Goal: Task Accomplishment & Management: Manage account settings

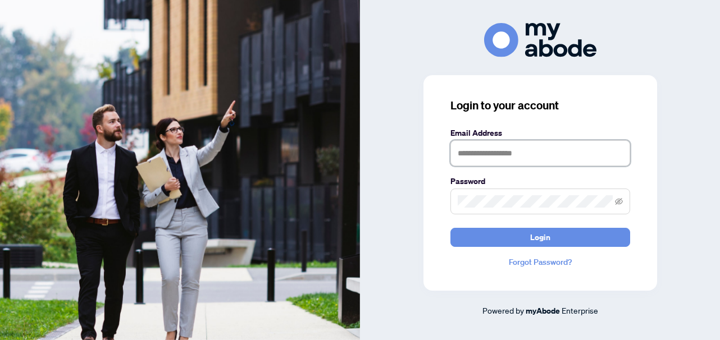
click at [505, 153] on input "text" at bounding box center [540, 153] width 180 height 26
type input "**********"
click at [500, 208] on span at bounding box center [540, 202] width 180 height 26
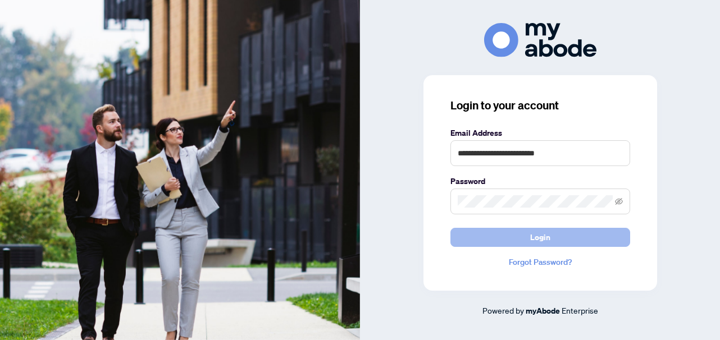
click at [521, 234] on button "Login" at bounding box center [540, 237] width 180 height 19
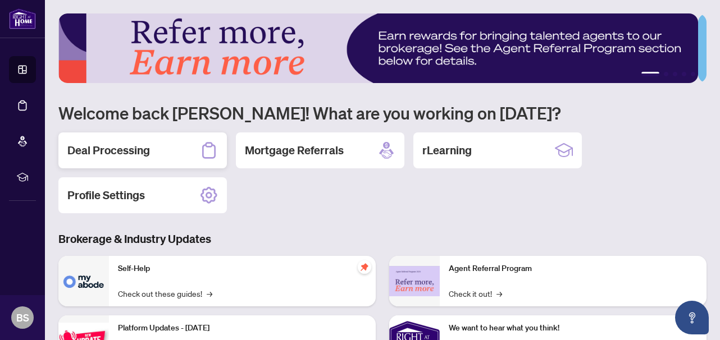
click at [142, 143] on h2 "Deal Processing" at bounding box center [108, 151] width 83 height 16
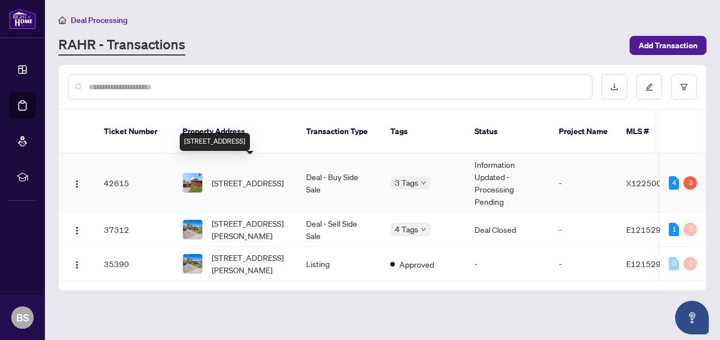
click at [241, 177] on span "[STREET_ADDRESS]" at bounding box center [248, 183] width 72 height 12
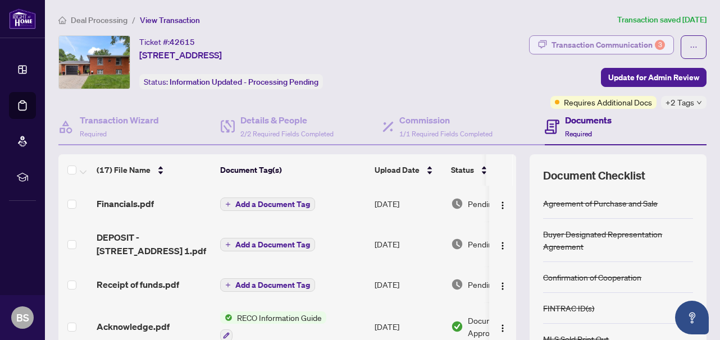
click at [587, 41] on div "Transaction Communication 3" at bounding box center [607, 45] width 113 height 18
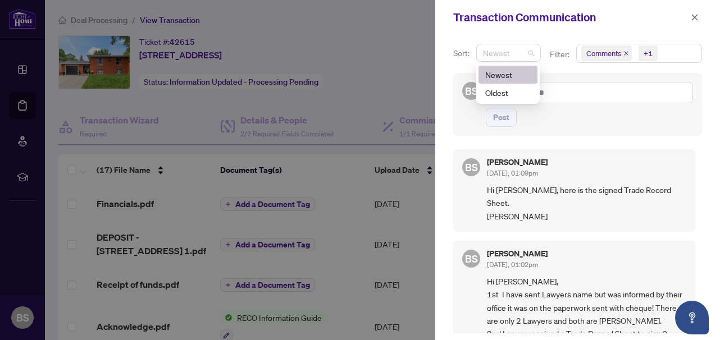
click at [511, 51] on span "Newest" at bounding box center [508, 52] width 51 height 17
click at [505, 71] on div "Newest" at bounding box center [507, 74] width 45 height 12
click at [643, 52] on div "+1" at bounding box center [647, 53] width 9 height 11
click at [599, 54] on span "Comments" at bounding box center [603, 53] width 35 height 11
click at [695, 19] on icon "close" at bounding box center [695, 17] width 8 height 8
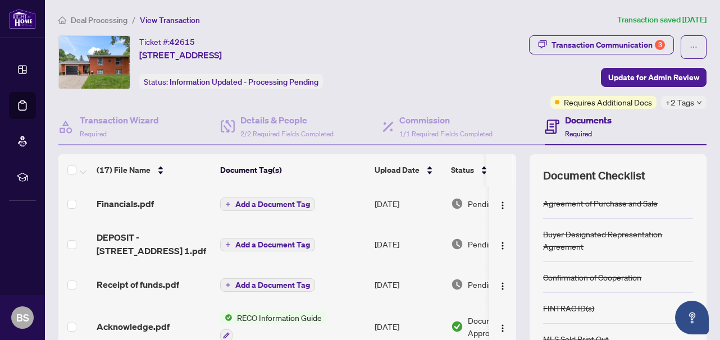
scroll to position [146, 0]
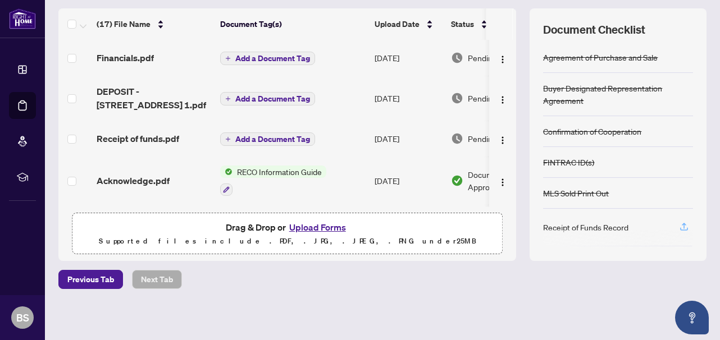
click at [682, 223] on icon "button" at bounding box center [684, 226] width 4 height 6
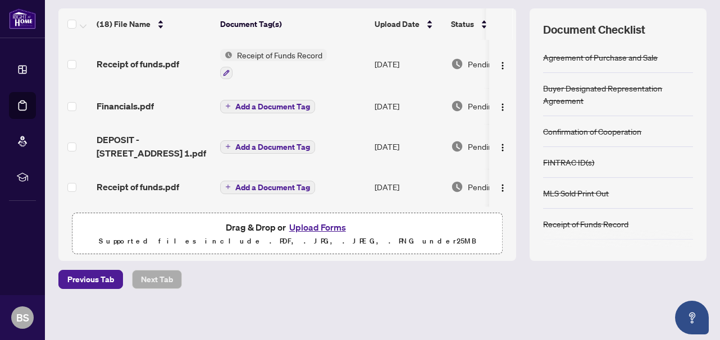
click at [679, 99] on div "Buyer Designated Representation Agreement" at bounding box center [618, 94] width 150 height 25
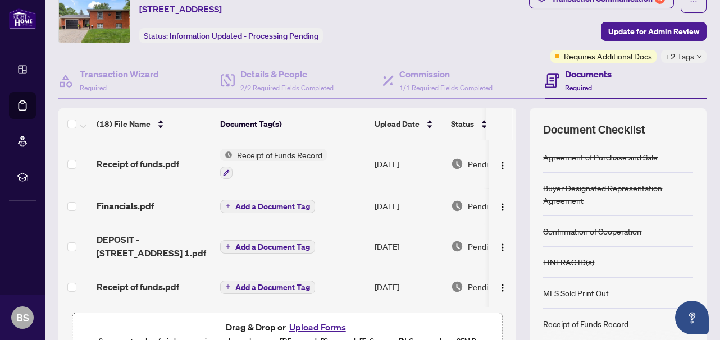
scroll to position [34, 0]
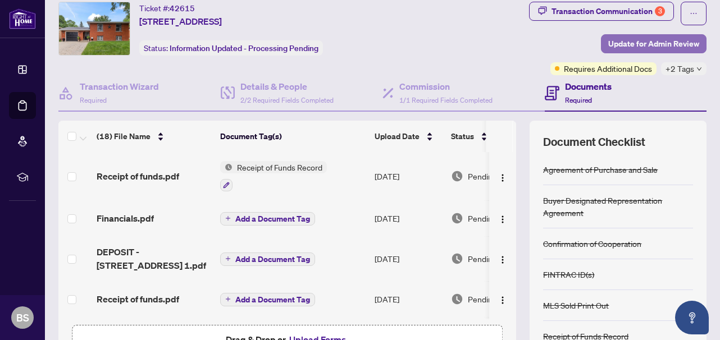
click at [652, 43] on span "Update for Admin Review" at bounding box center [653, 44] width 91 height 18
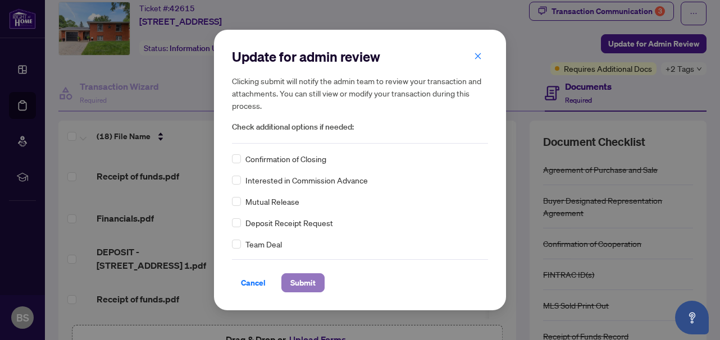
click at [300, 284] on span "Submit" at bounding box center [302, 283] width 25 height 18
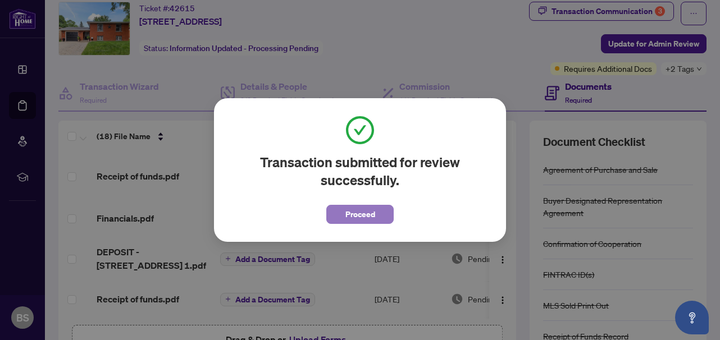
click at [356, 222] on span "Proceed" at bounding box center [360, 214] width 30 height 18
